Goal: Information Seeking & Learning: Learn about a topic

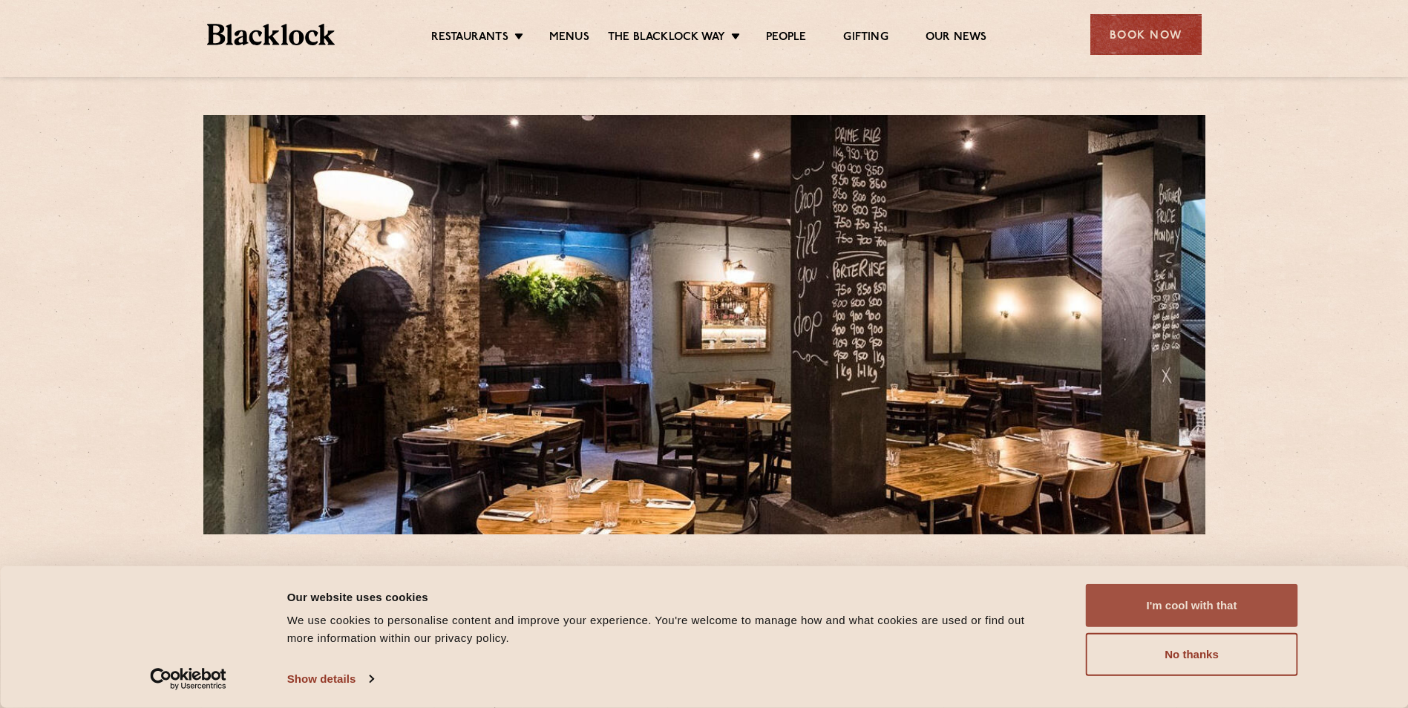
click at [1211, 598] on button "I'm cool with that" at bounding box center [1192, 605] width 212 height 43
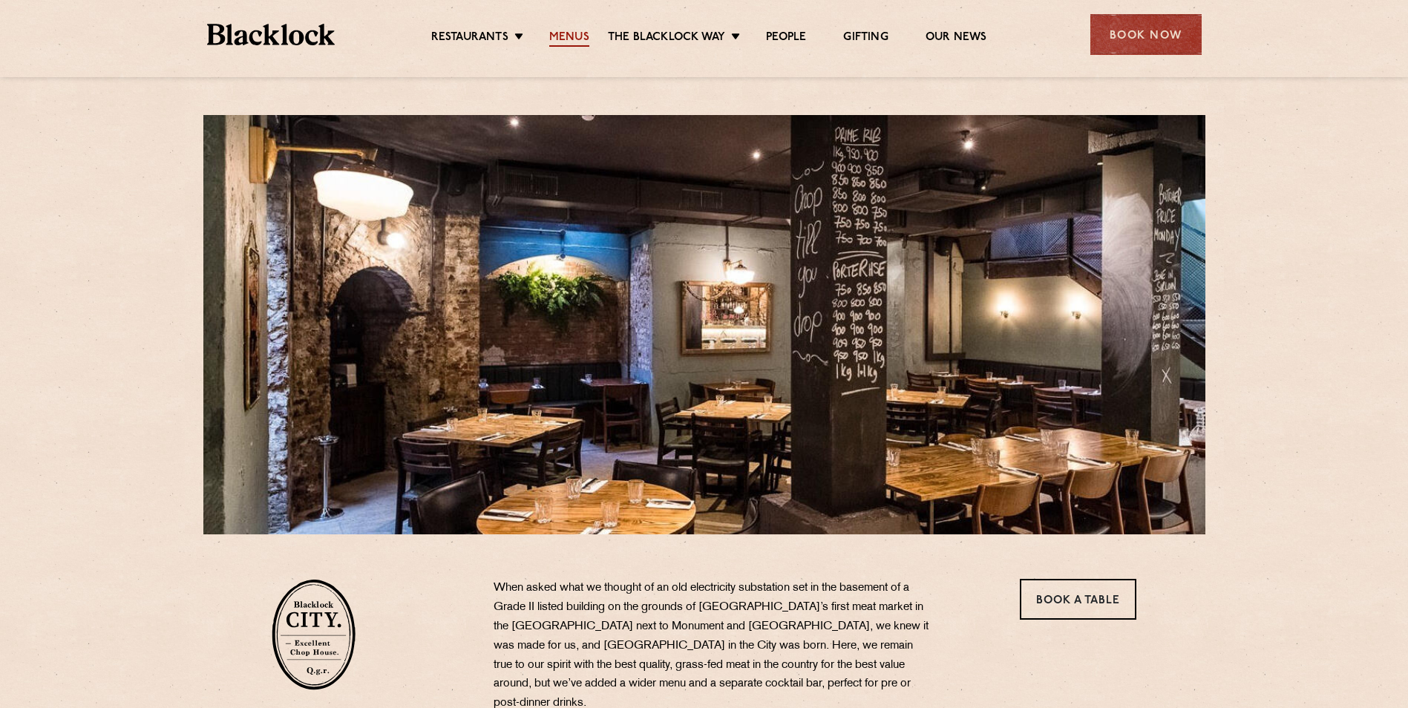
click at [560, 34] on link "Menus" at bounding box center [569, 38] width 40 height 16
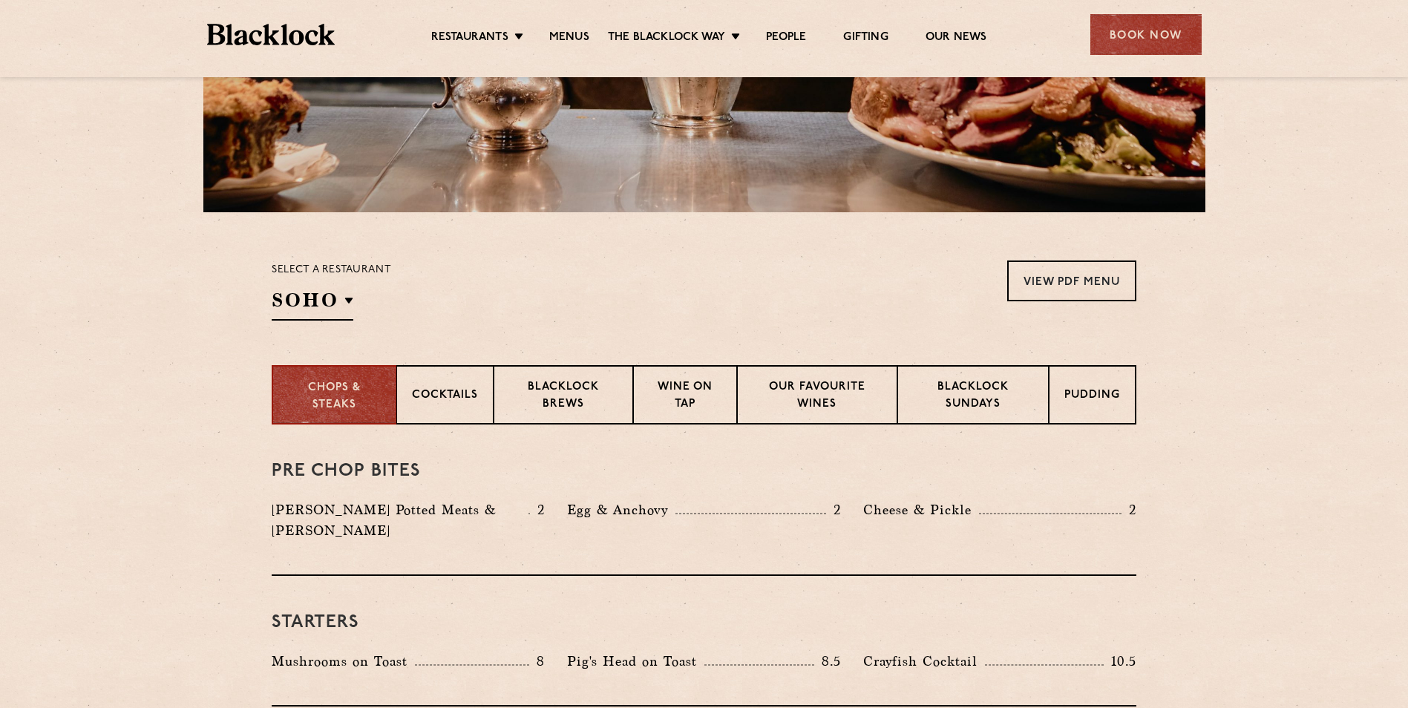
scroll to position [355, 0]
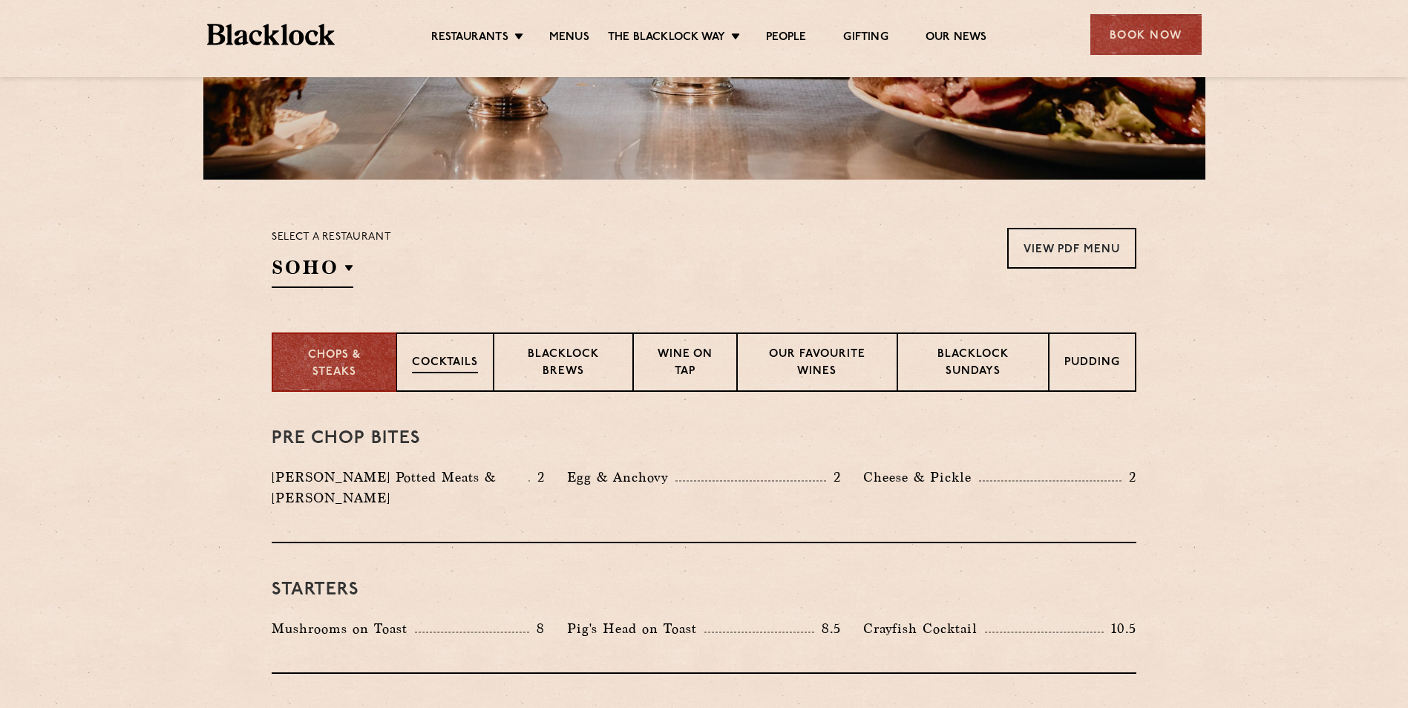
click at [459, 348] on div "Cocktails" at bounding box center [444, 362] width 97 height 59
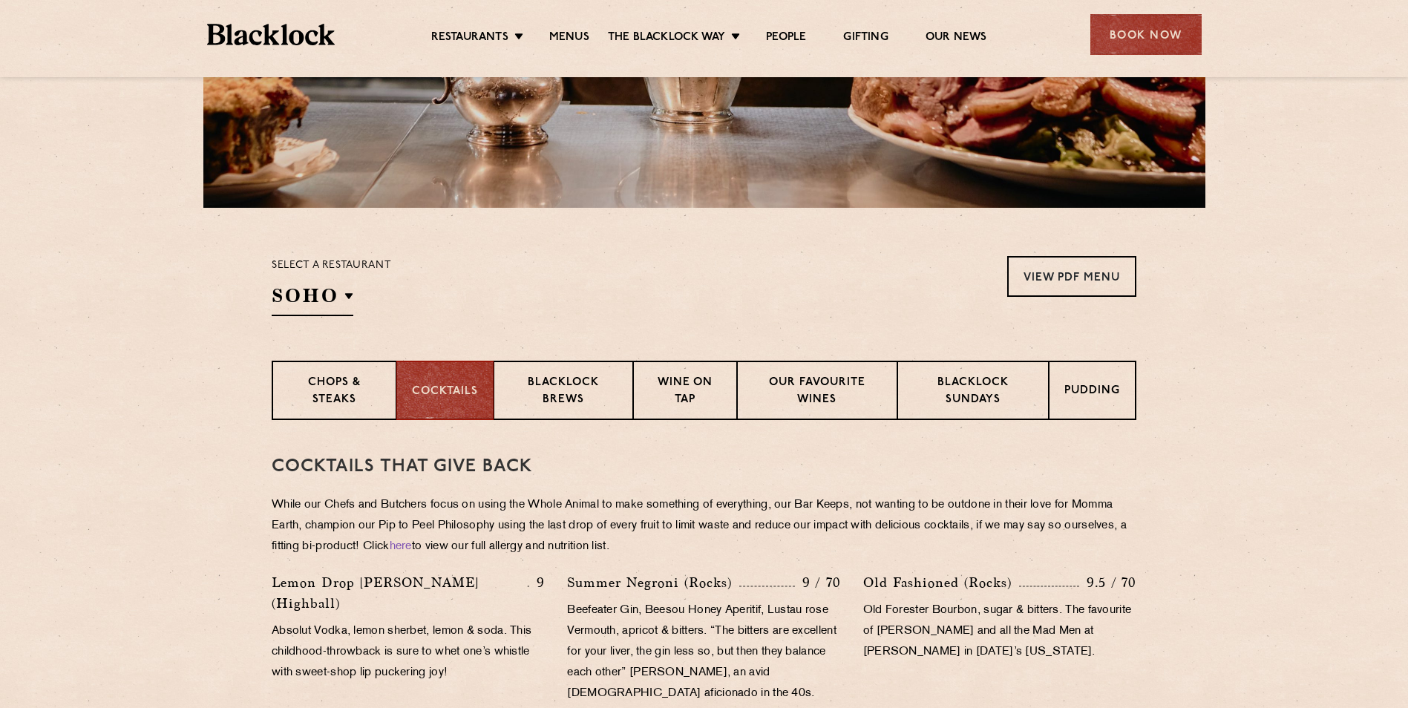
scroll to position [356, 0]
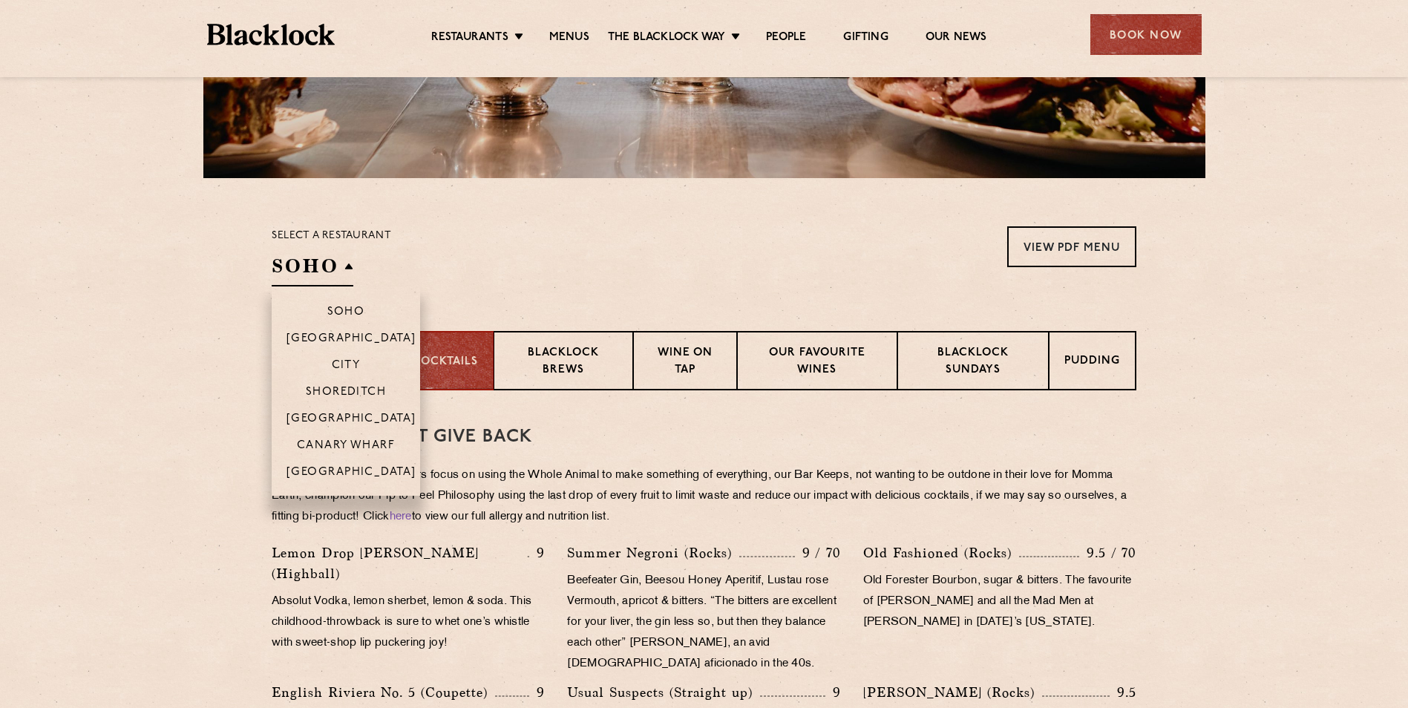
click at [333, 269] on h2 "SOHO" at bounding box center [313, 269] width 82 height 33
click at [345, 411] on li "[GEOGRAPHIC_DATA]" at bounding box center [346, 418] width 148 height 27
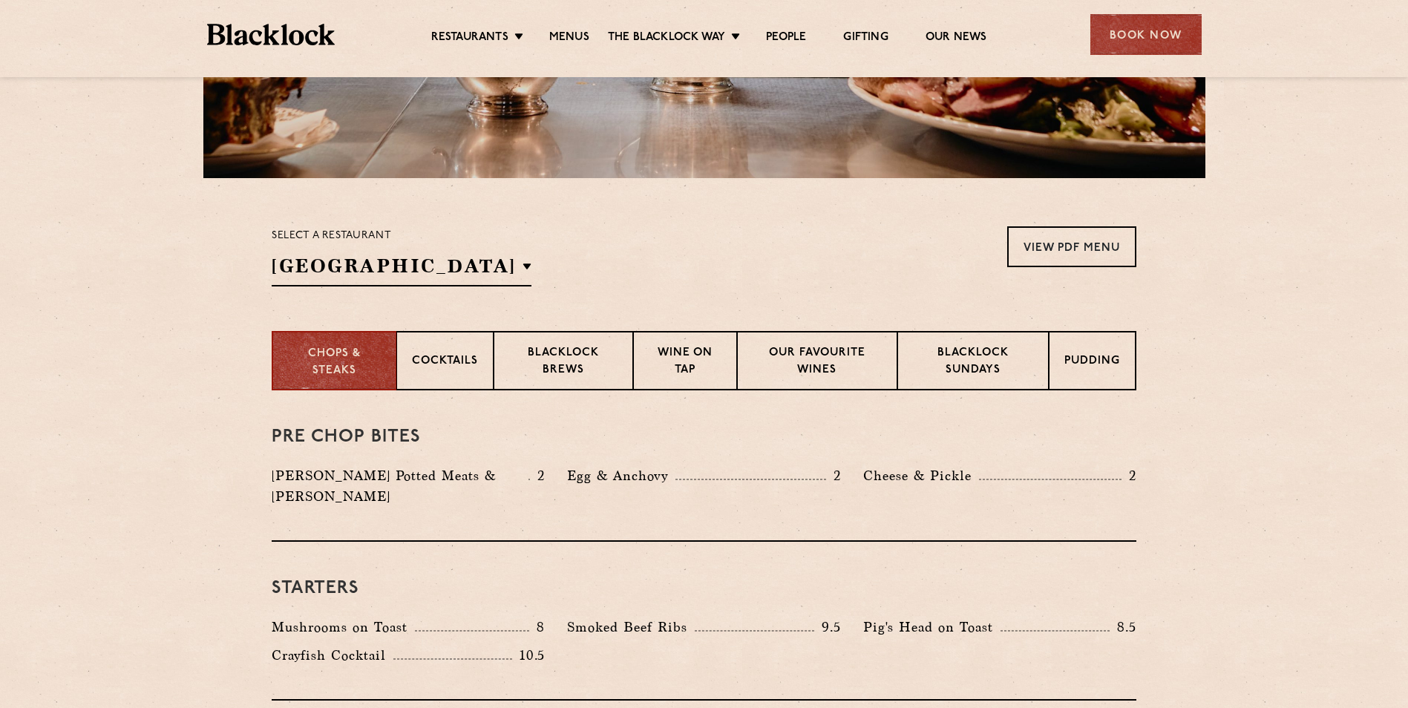
click at [561, 280] on div "Select a restaurant Covent Garden Soho Birmingham City Shoreditch Covent Garden…" at bounding box center [704, 256] width 865 height 60
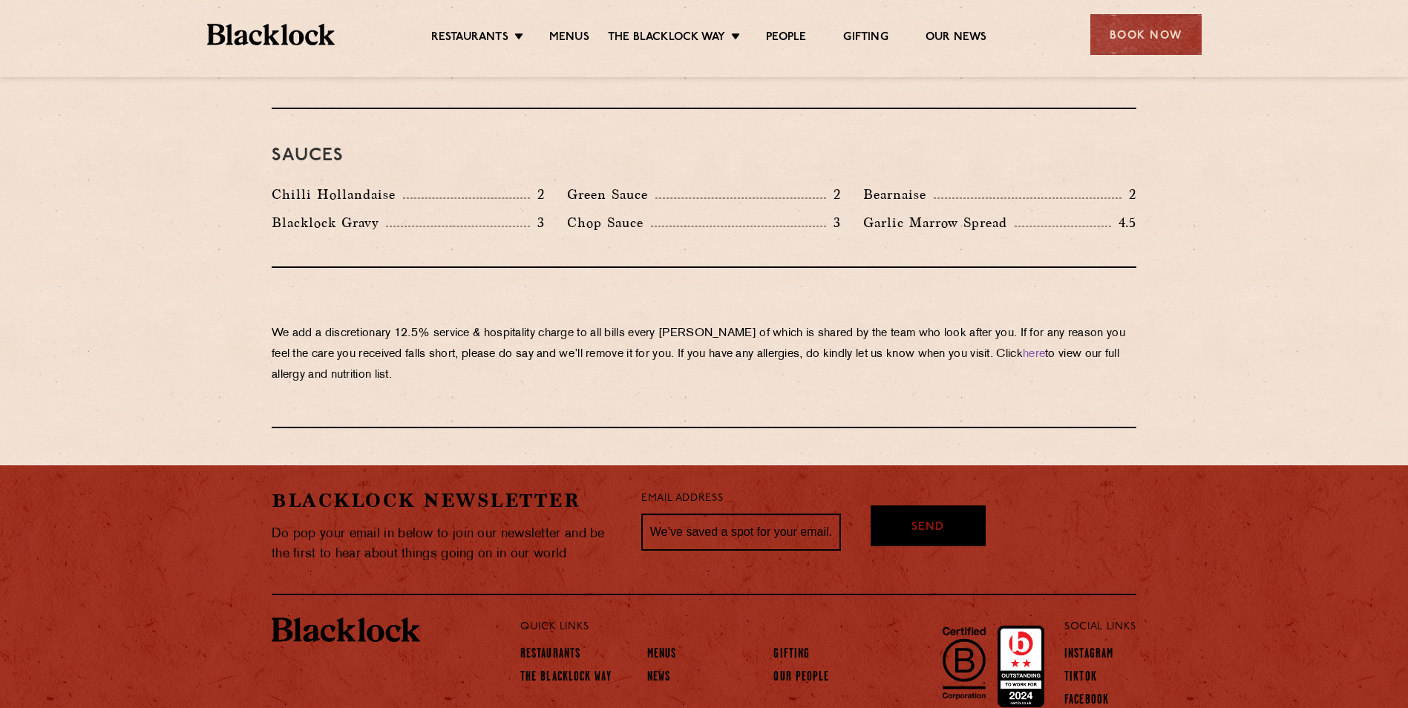
scroll to position [2521, 0]
